Goal: Find specific page/section: Find specific page/section

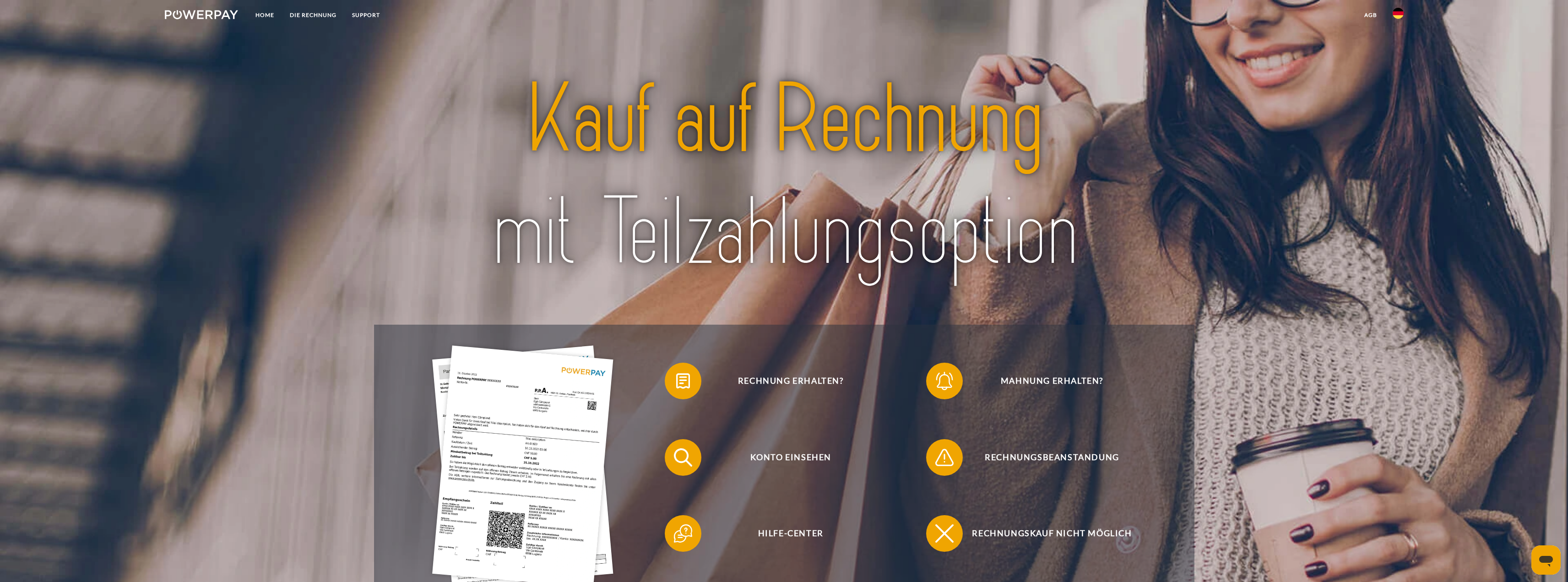
click at [1375, 15] on link "agb" at bounding box center [1371, 15] width 29 height 16
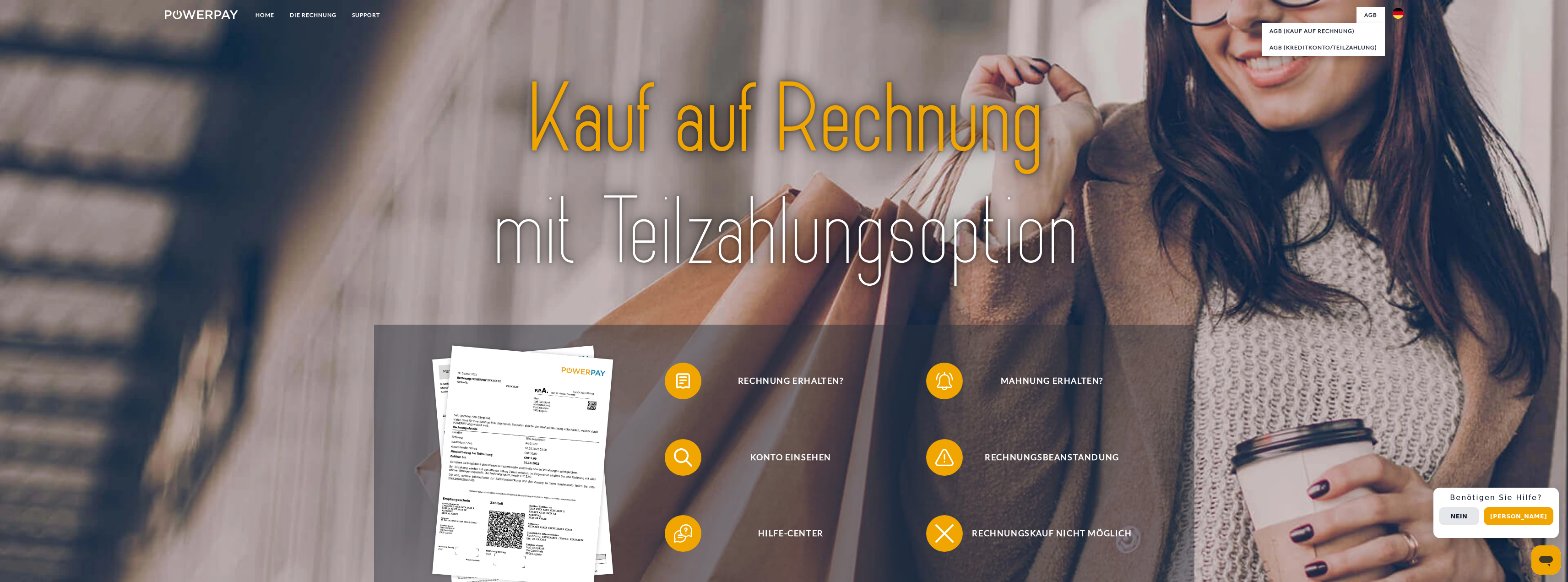
click at [1399, 18] on img at bounding box center [1398, 13] width 11 height 11
click at [1401, 69] on img at bounding box center [1398, 66] width 11 height 11
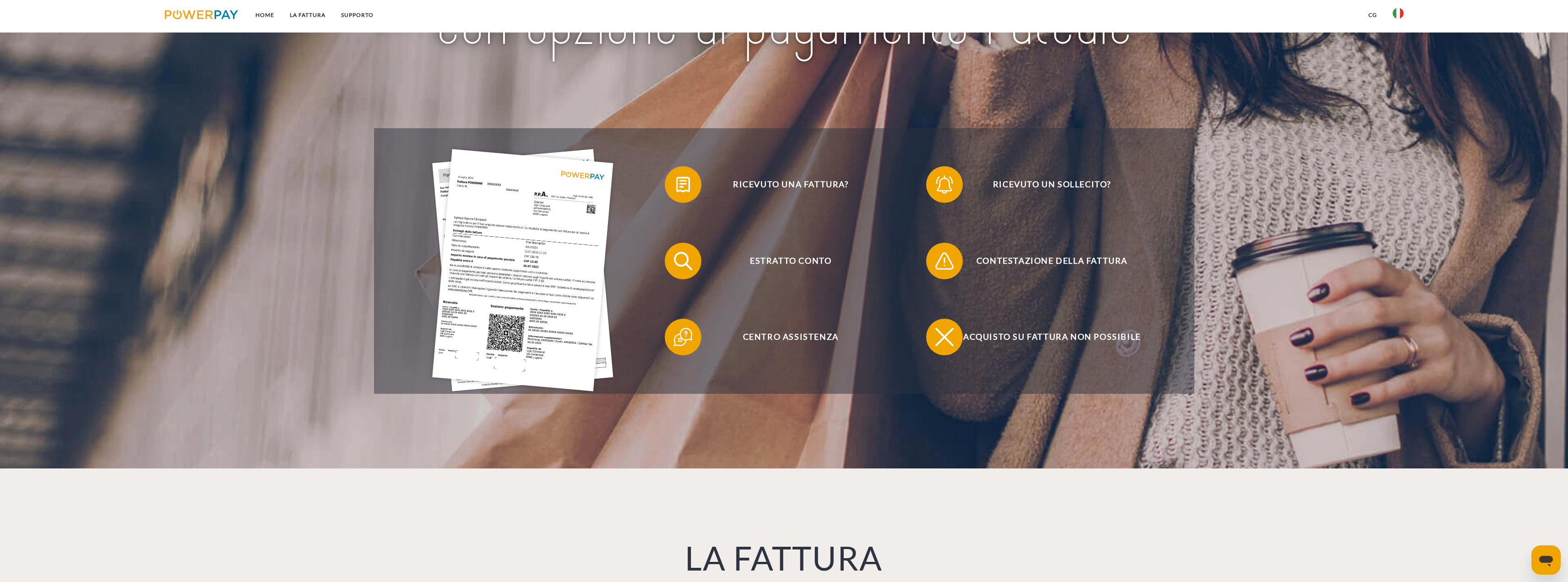
scroll to position [229, 0]
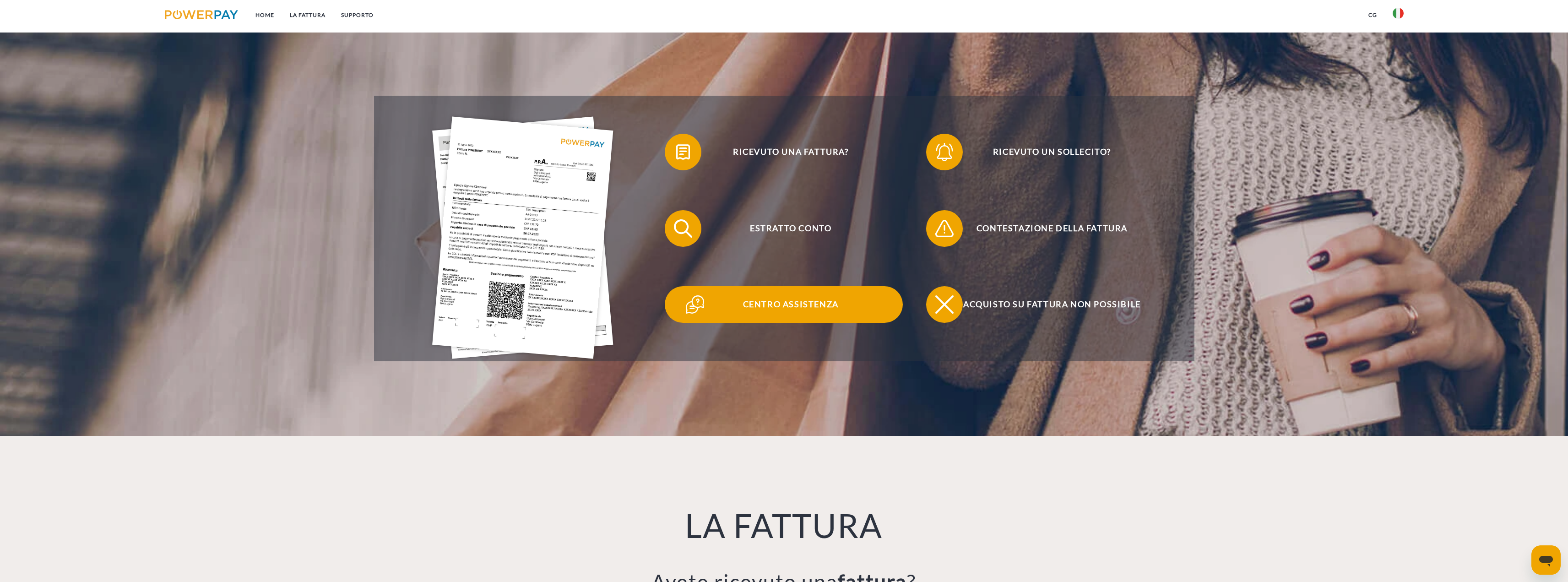
click at [775, 306] on span "Centro assistenza" at bounding box center [791, 304] width 225 height 37
